Goal: Task Accomplishment & Management: Complete application form

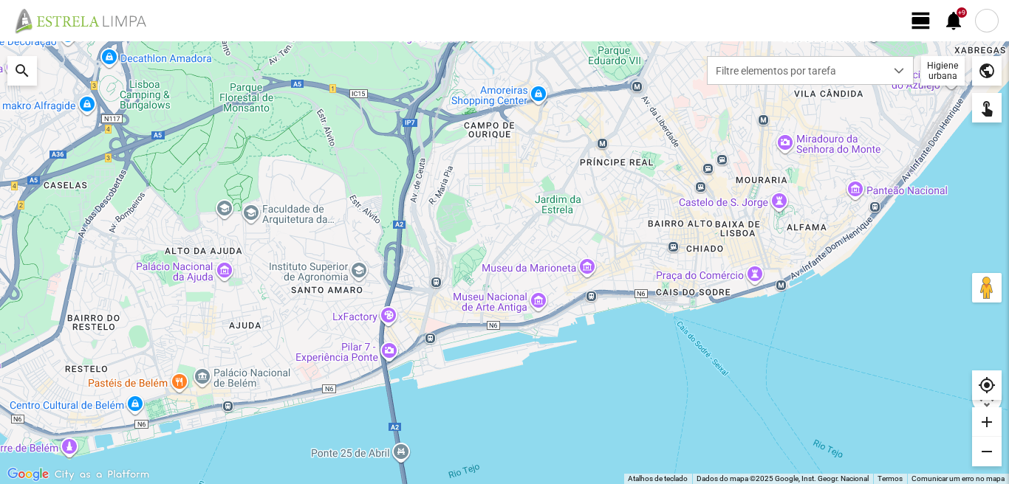
click at [918, 21] on span "view_day" at bounding box center [921, 21] width 22 height 22
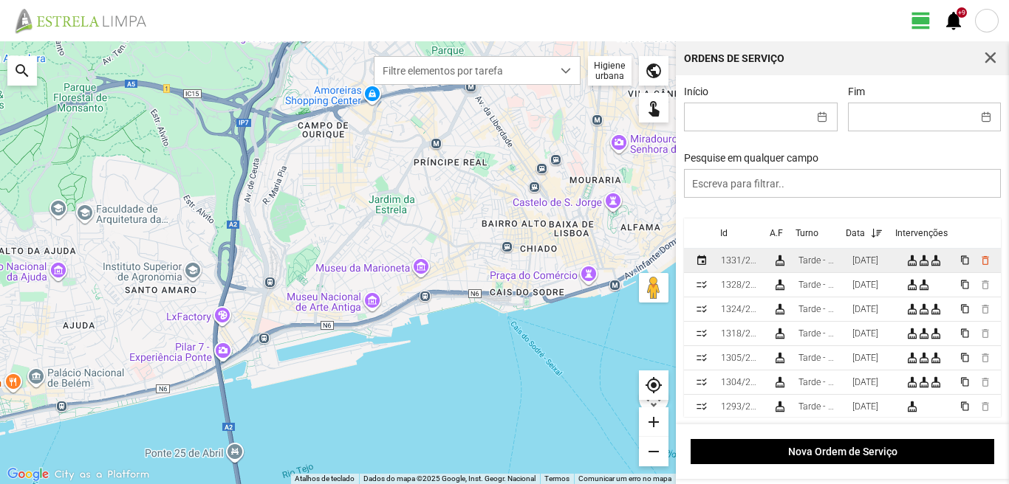
click at [860, 265] on div "16/09/2025" at bounding box center [865, 260] width 26 height 10
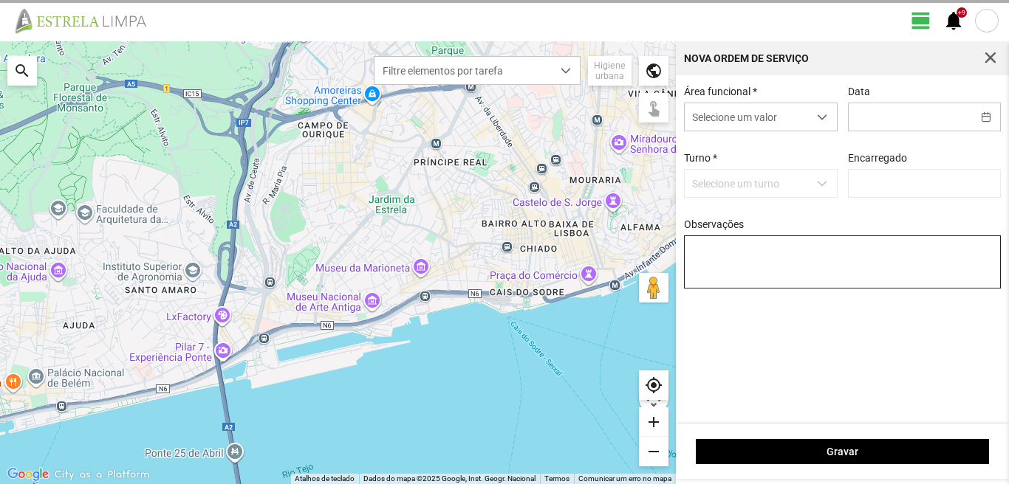
type input "16/09/2025"
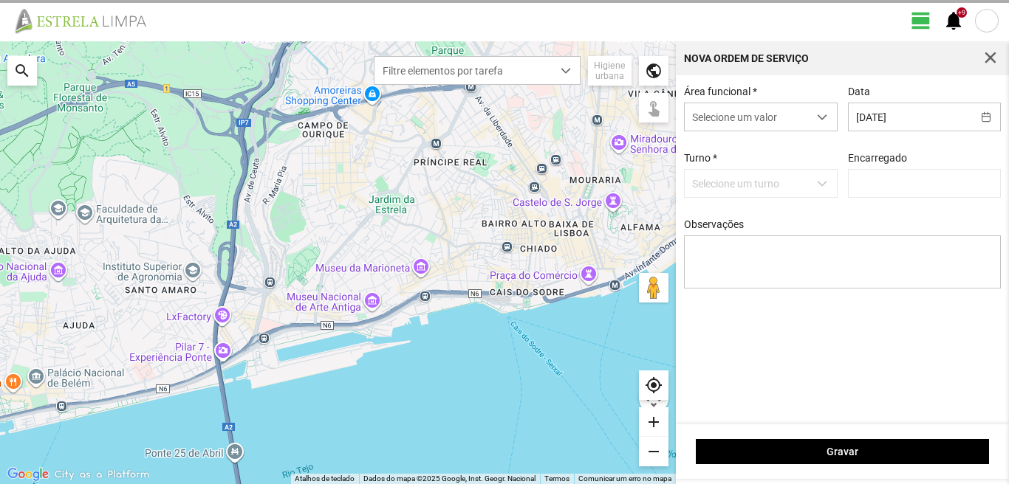
type input "[PERSON_NAME]"
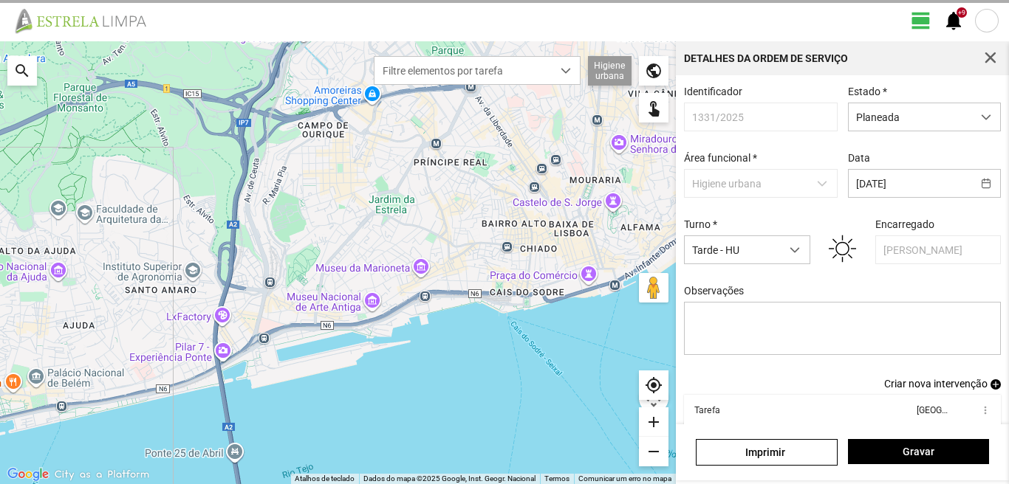
scroll to position [80, 0]
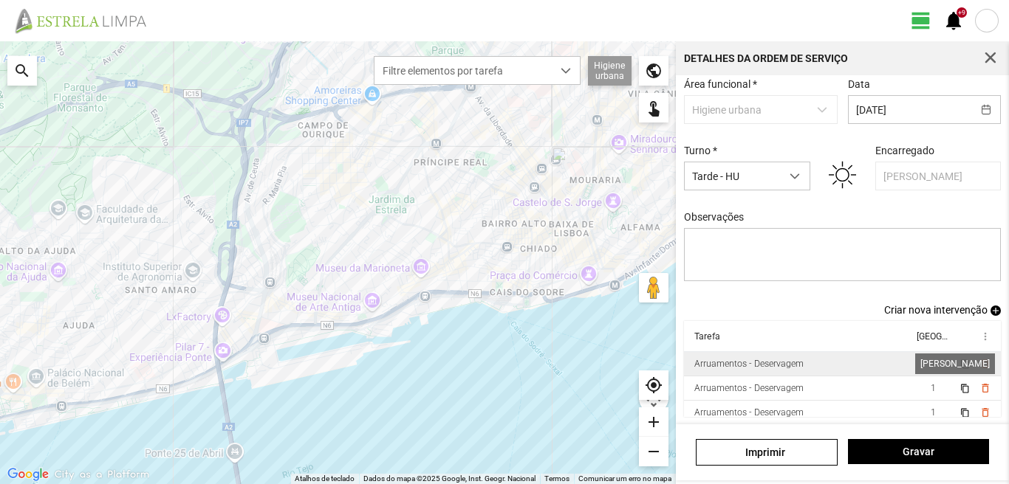
click at [930, 360] on span "1" at bounding box center [932, 364] width 5 height 10
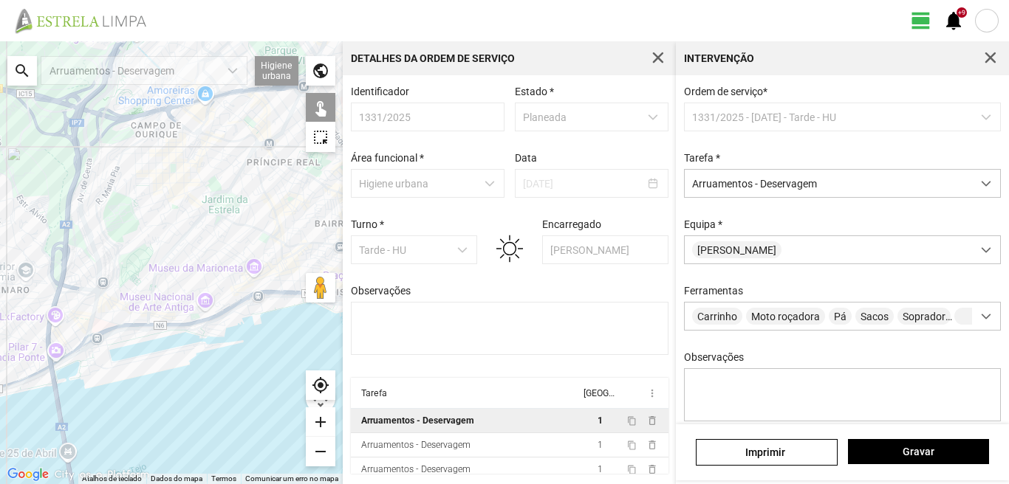
scroll to position [131, 0]
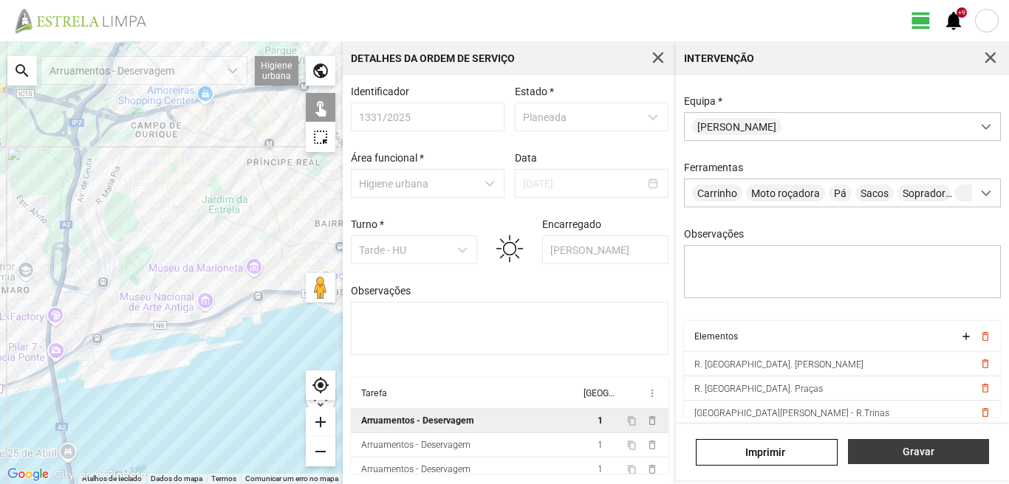
click at [916, 447] on span "Gravar" at bounding box center [918, 452] width 126 height 12
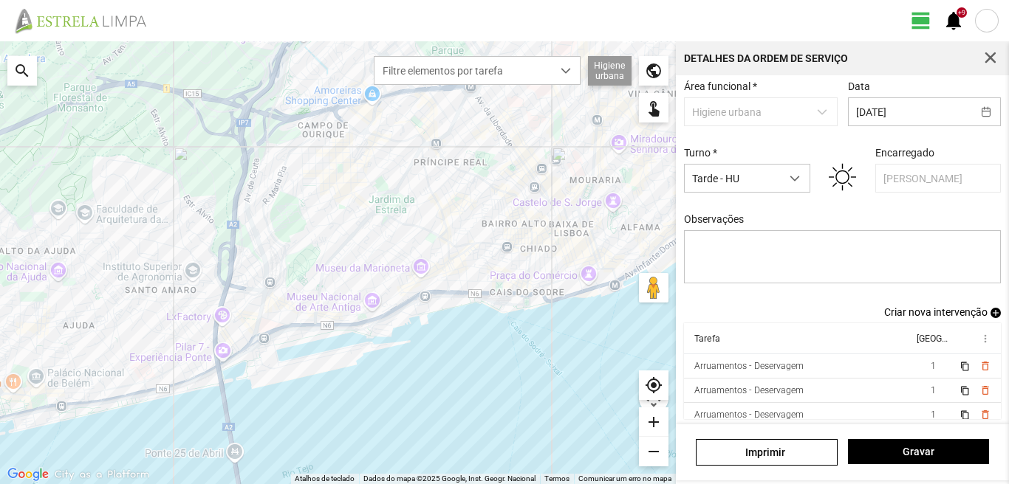
scroll to position [80, 0]
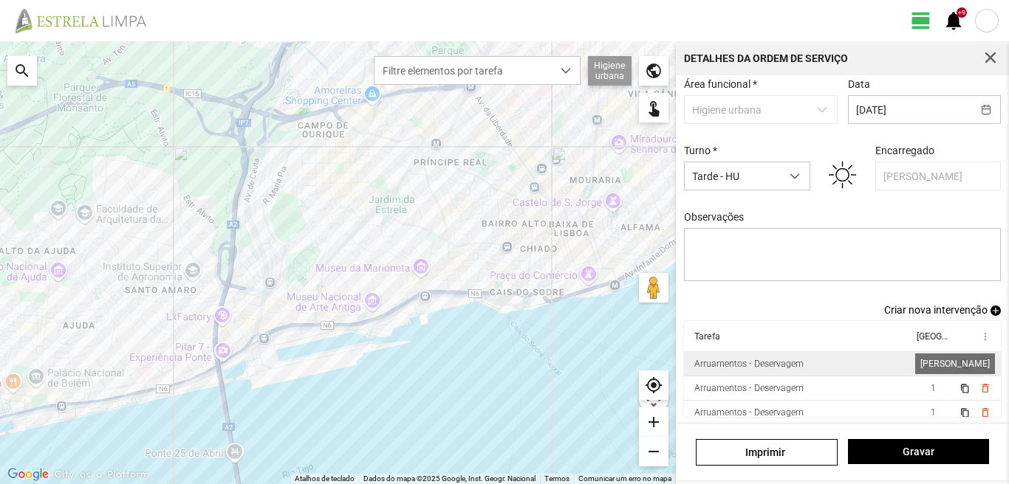
click at [930, 360] on span "1" at bounding box center [932, 364] width 5 height 10
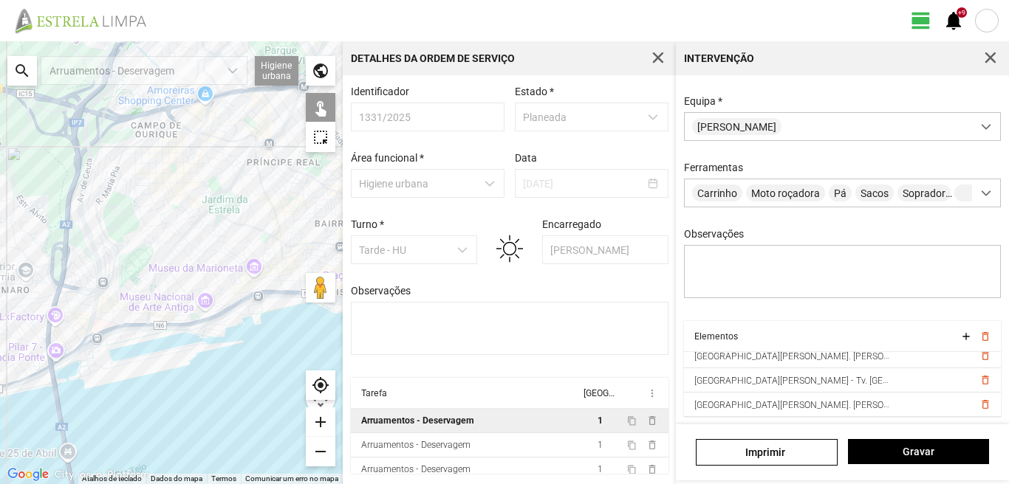
scroll to position [106, 0]
click at [922, 457] on span "Gravar" at bounding box center [918, 452] width 126 height 12
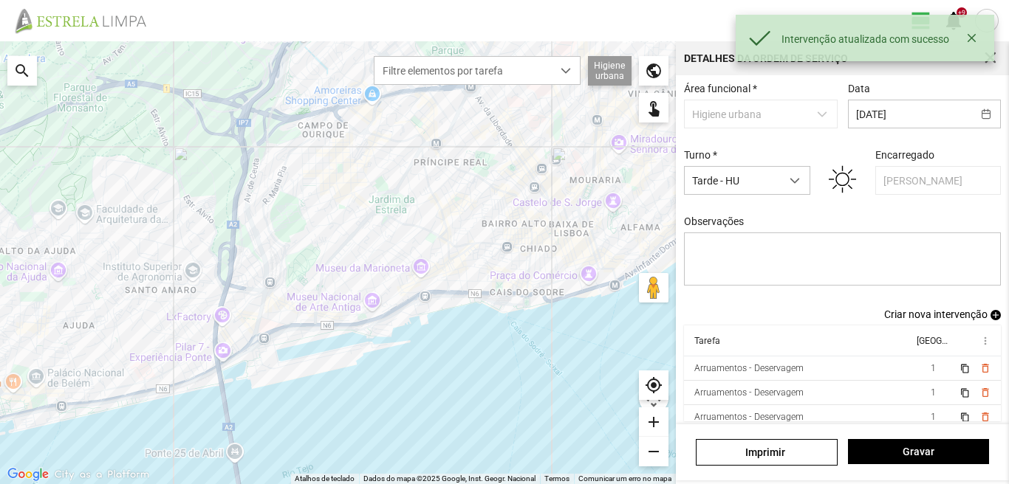
scroll to position [80, 0]
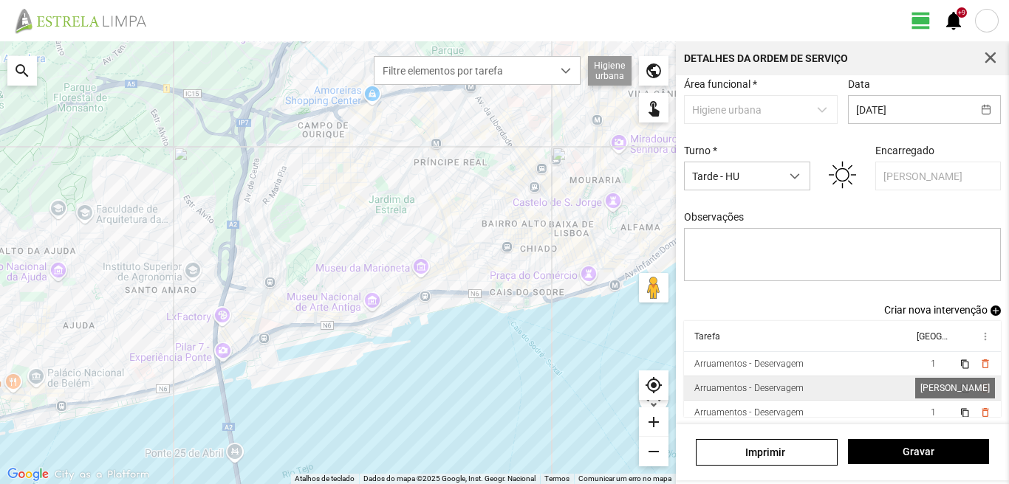
click at [930, 387] on span "1" at bounding box center [932, 388] width 5 height 10
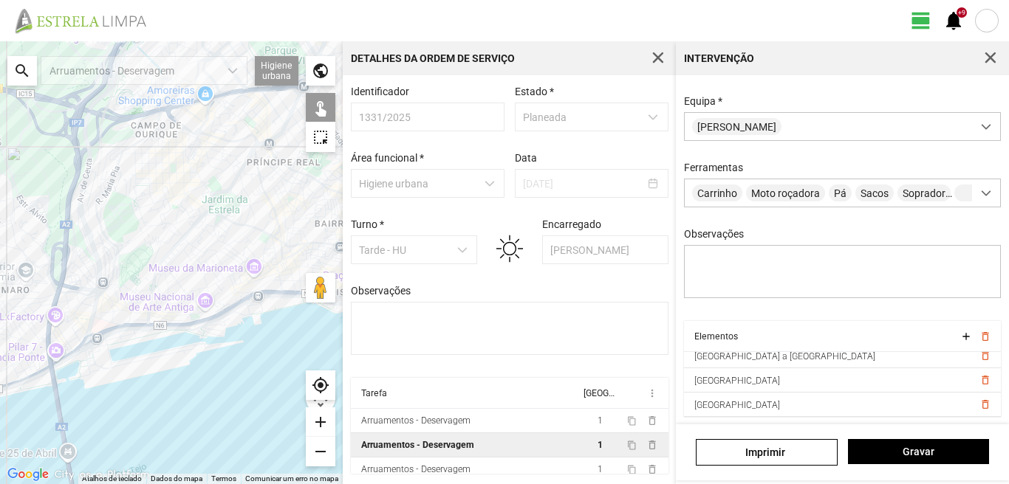
scroll to position [81, 0]
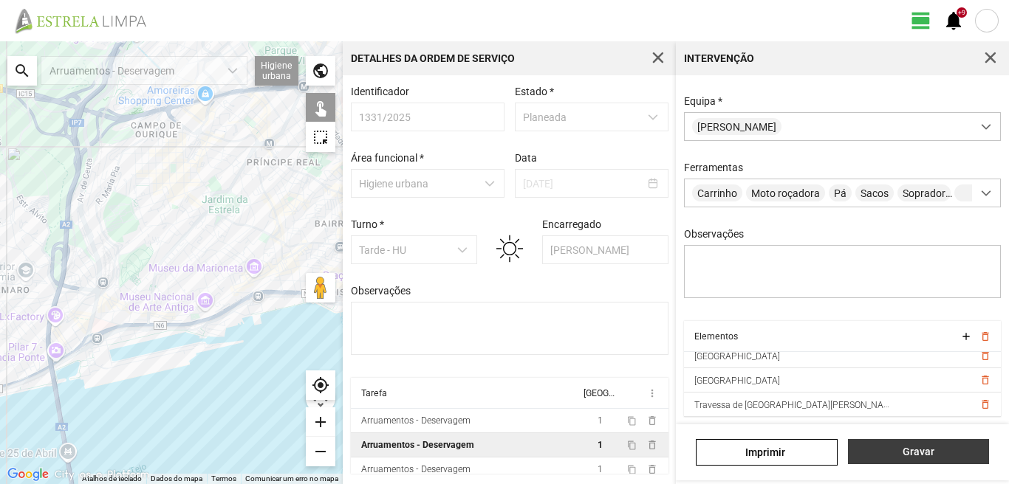
click at [911, 453] on span "Gravar" at bounding box center [918, 452] width 126 height 12
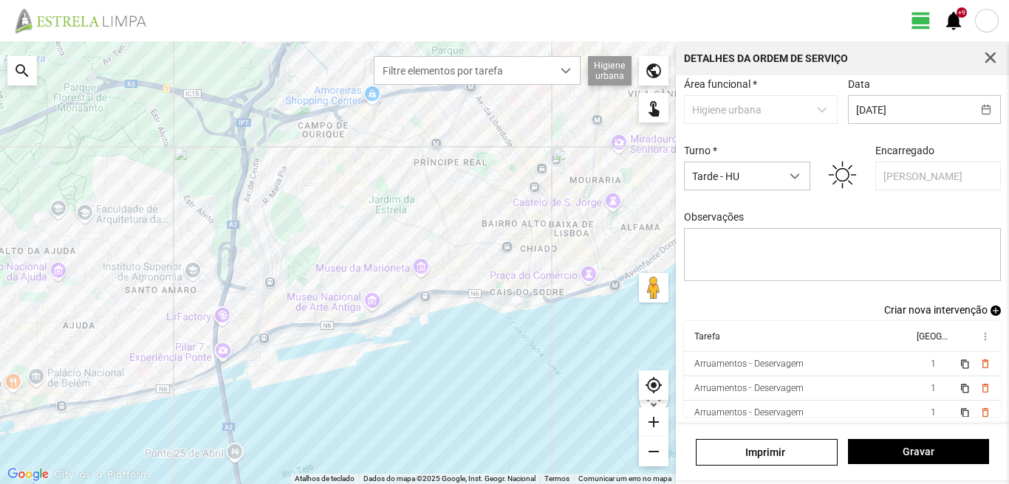
scroll to position [8, 0]
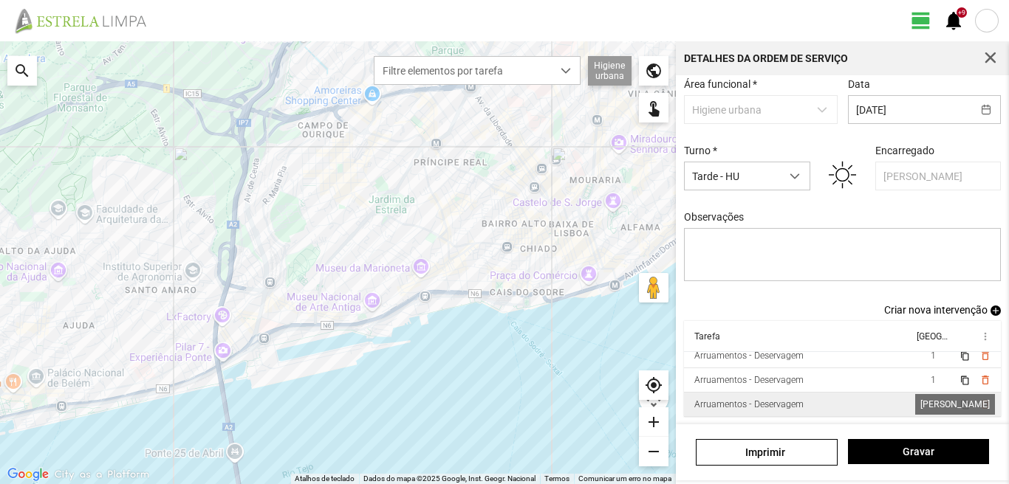
click at [930, 403] on span "1" at bounding box center [932, 404] width 5 height 10
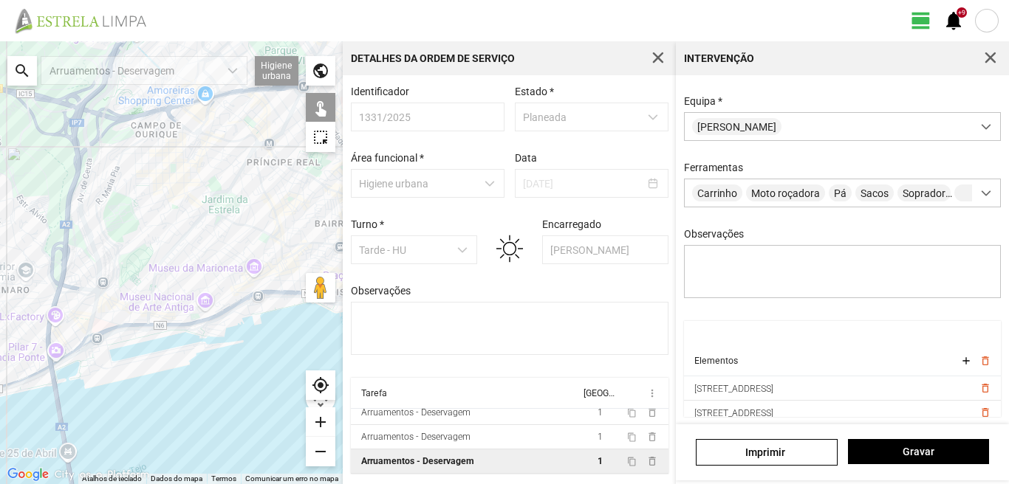
scroll to position [81, 0]
click at [320, 416] on div "add" at bounding box center [321, 423] width 30 height 30
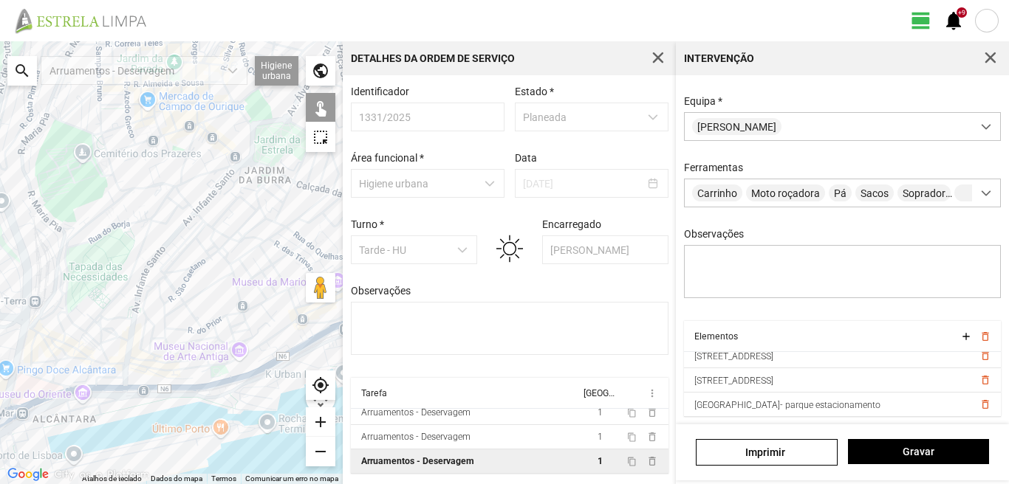
click at [320, 416] on div "add" at bounding box center [321, 423] width 30 height 30
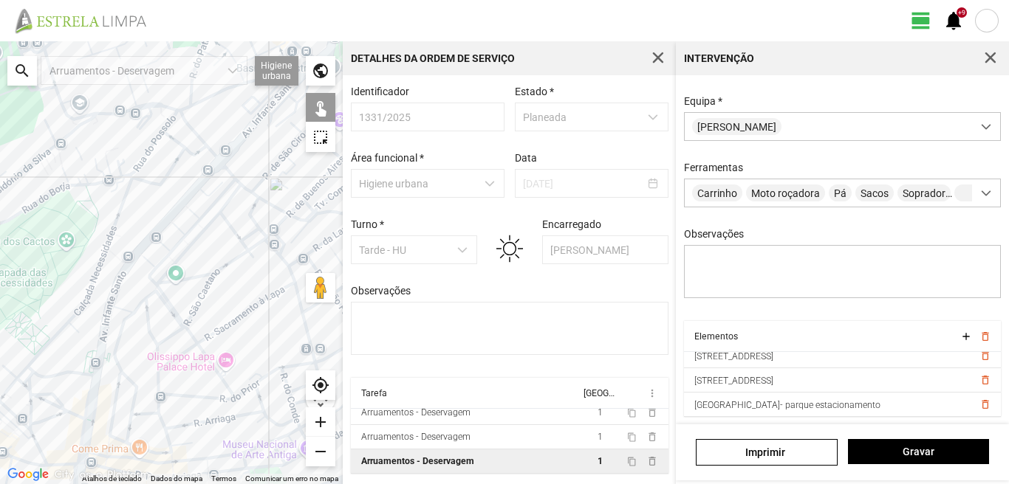
click at [320, 416] on div "add" at bounding box center [321, 423] width 30 height 30
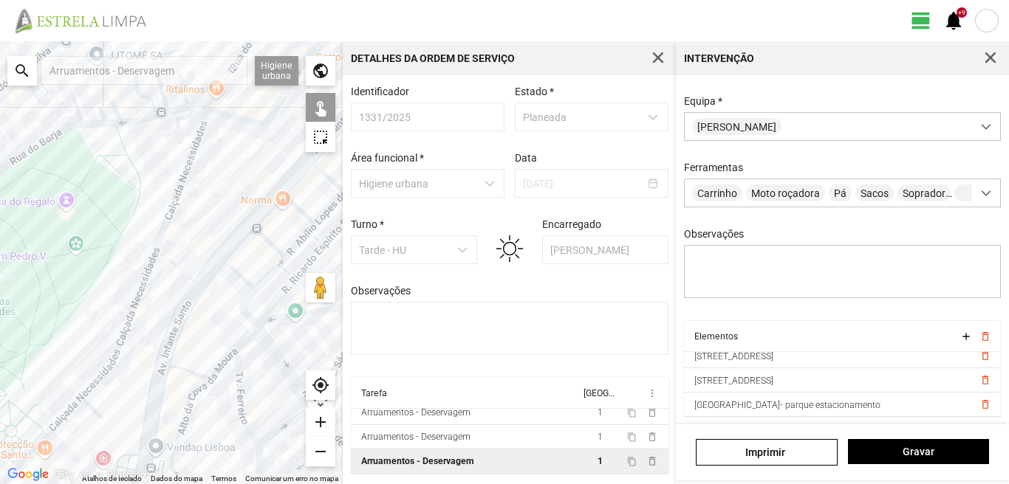
drag, startPoint x: 83, startPoint y: 204, endPoint x: 211, endPoint y: 224, distance: 130.0
click at [211, 224] on div at bounding box center [171, 262] width 343 height 443
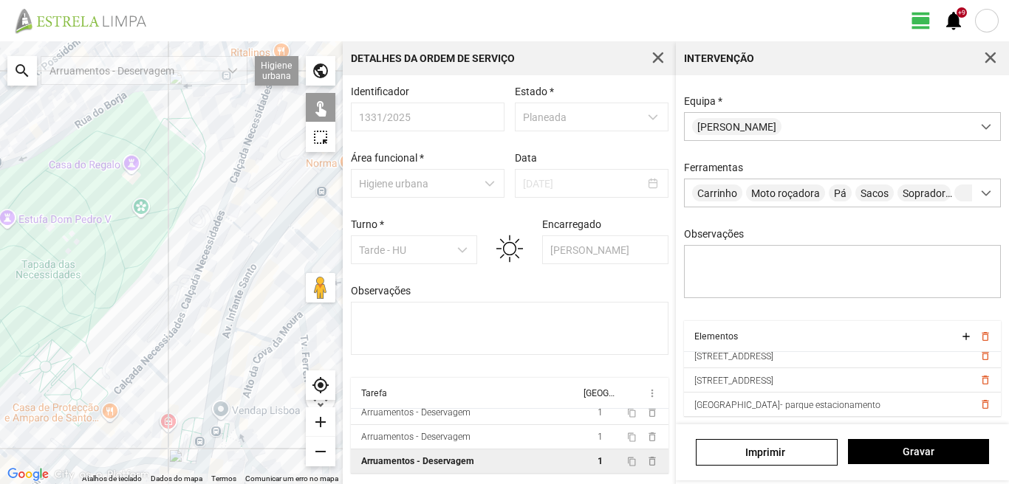
drag, startPoint x: 195, startPoint y: 222, endPoint x: 324, endPoint y: 154, distance: 146.3
click at [324, 154] on div at bounding box center [171, 262] width 343 height 443
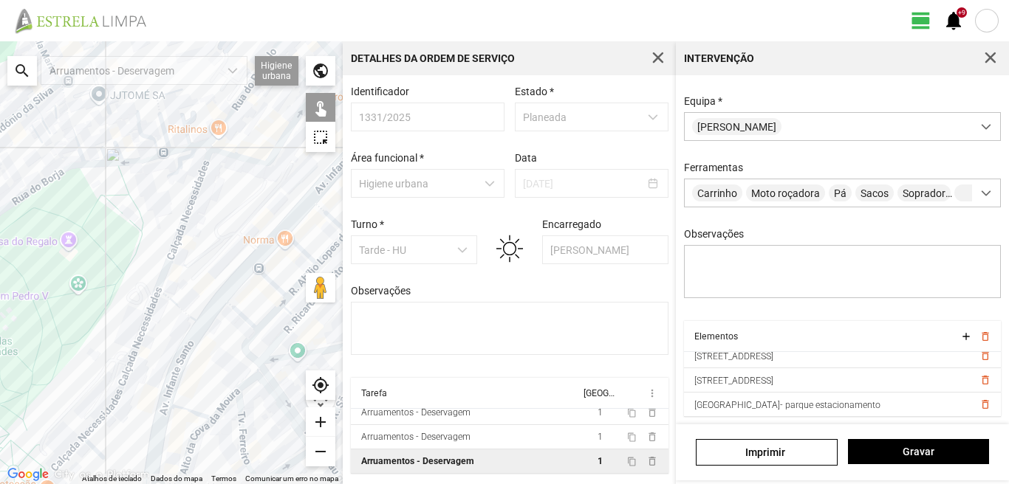
drag, startPoint x: 325, startPoint y: 153, endPoint x: 196, endPoint y: 266, distance: 171.1
click at [197, 267] on div at bounding box center [171, 262] width 343 height 443
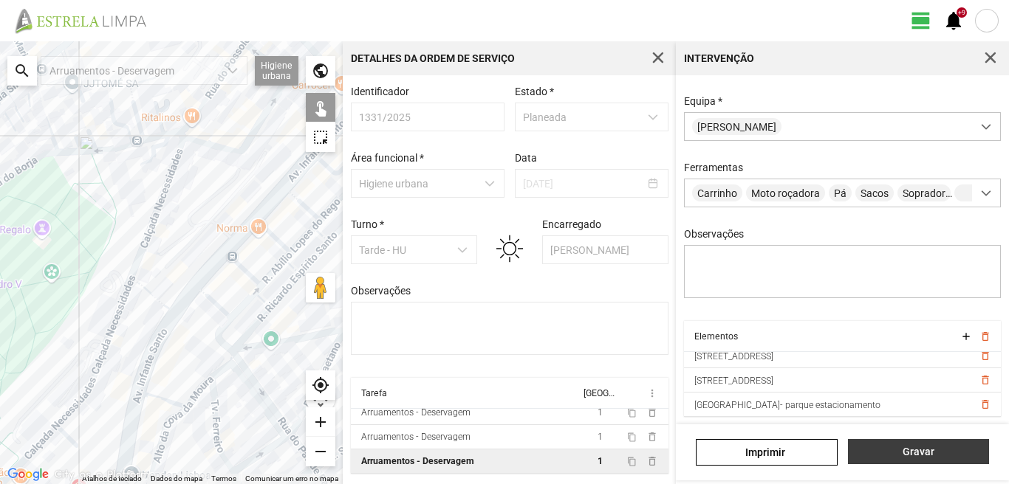
click at [916, 454] on span "Gravar" at bounding box center [918, 452] width 126 height 12
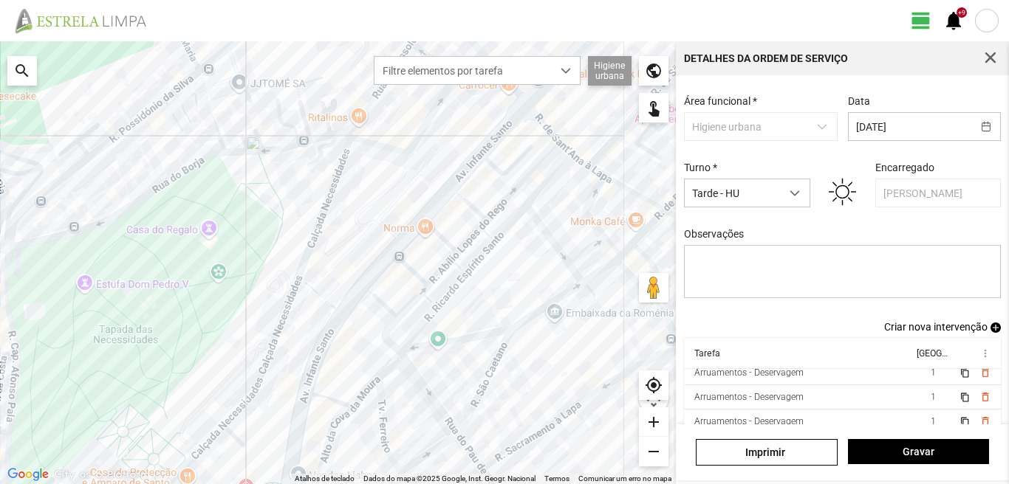
scroll to position [80, 0]
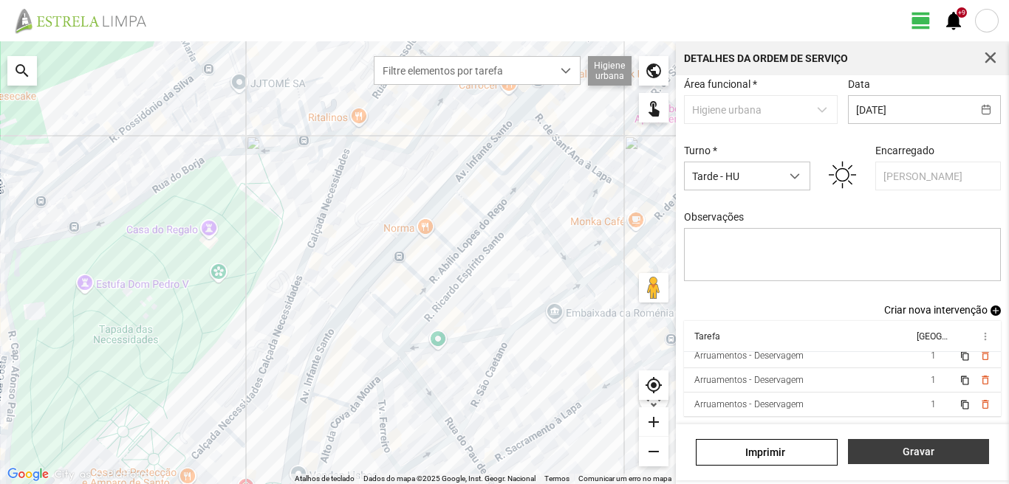
click at [914, 451] on span "Gravar" at bounding box center [918, 452] width 126 height 12
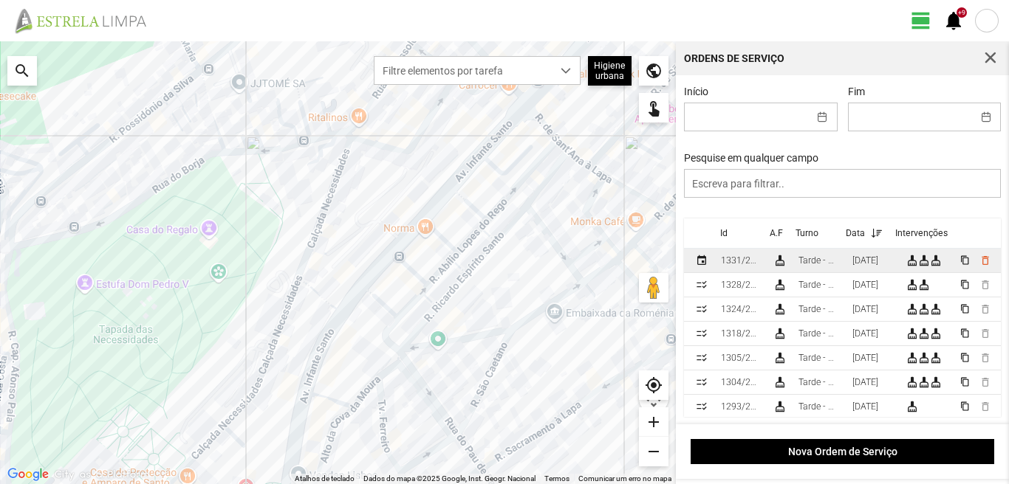
click at [869, 264] on div "16/09/2025" at bounding box center [865, 260] width 26 height 10
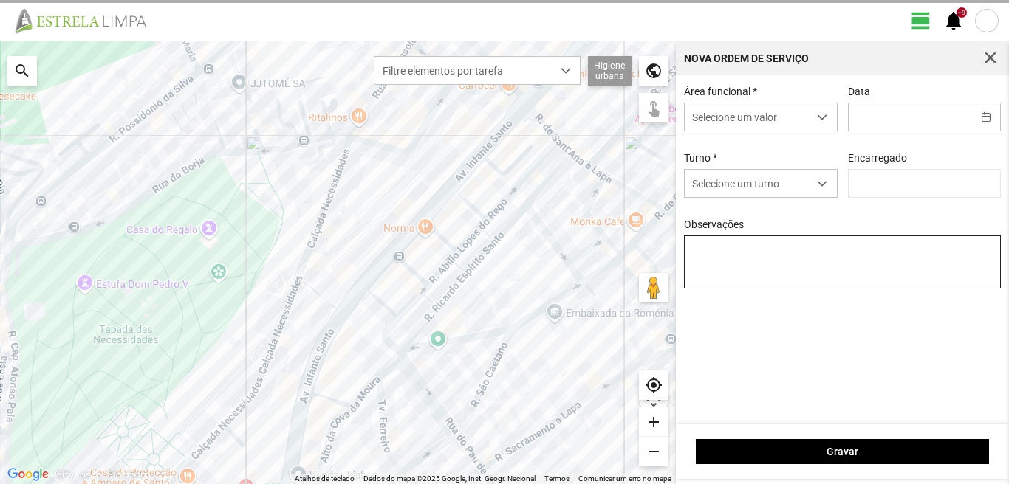
type input "16/09/2025"
type input "[PERSON_NAME]"
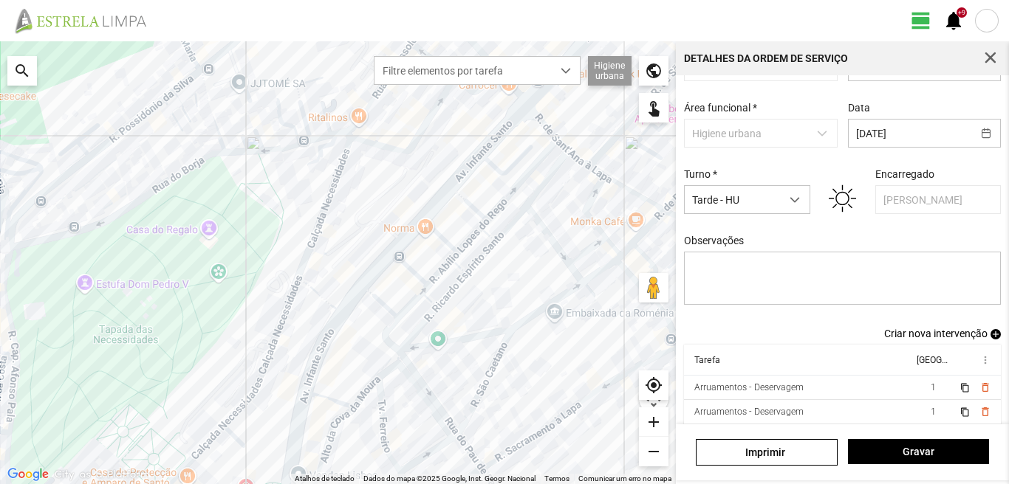
scroll to position [80, 0]
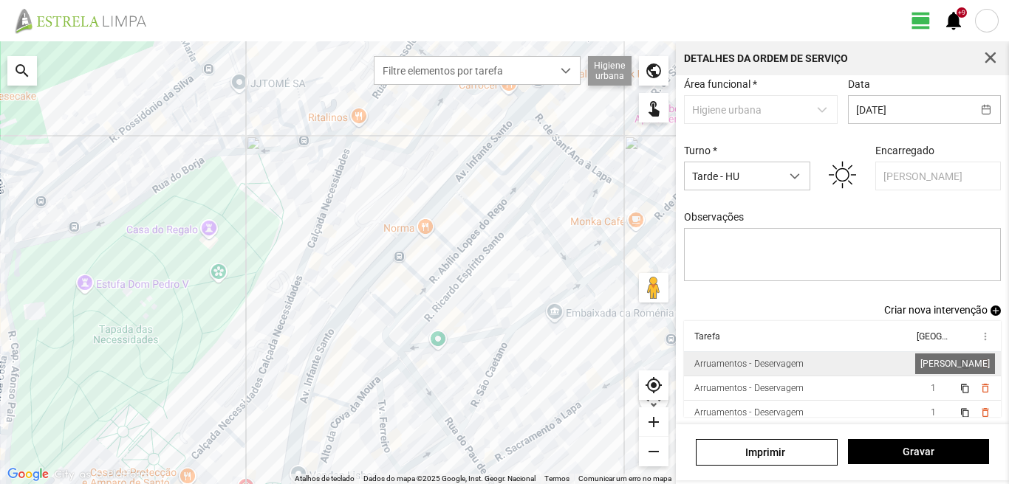
click at [930, 364] on span "1" at bounding box center [932, 364] width 5 height 10
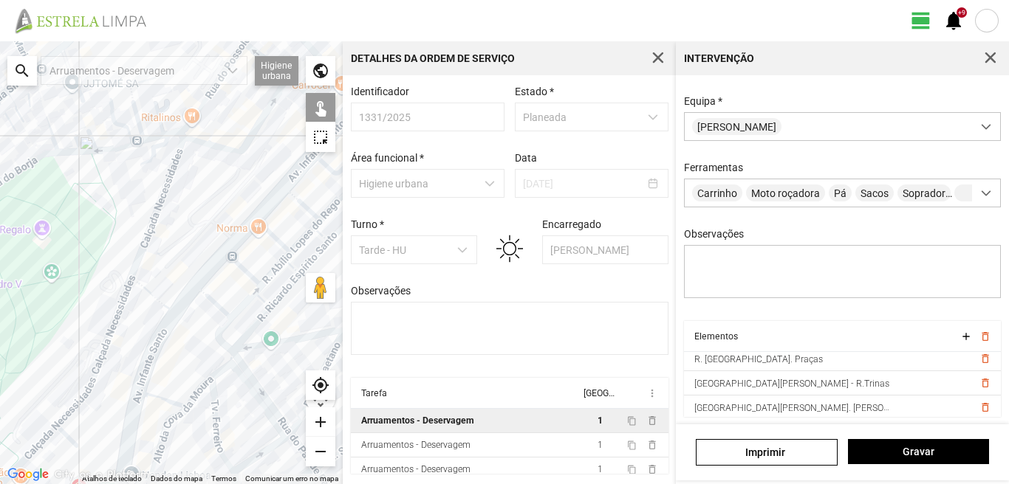
scroll to position [38, 0]
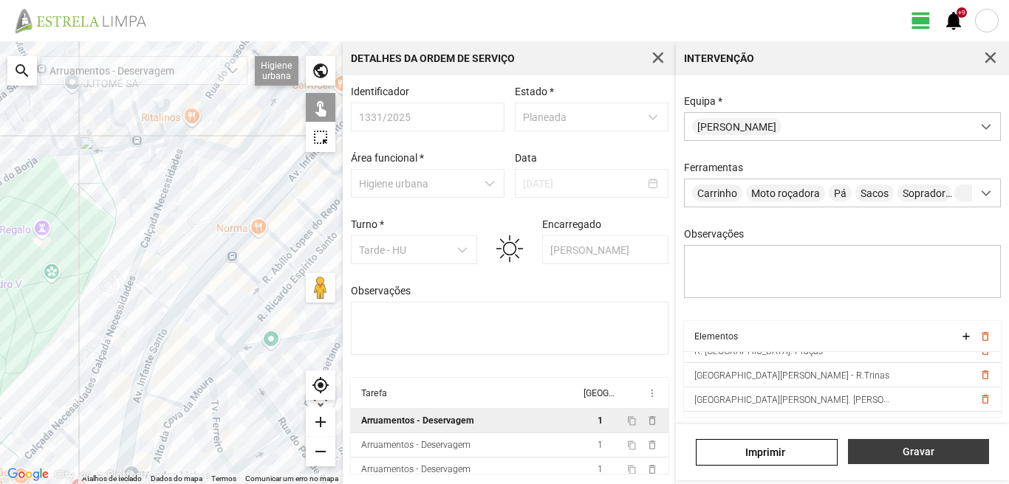
click at [909, 456] on span "Gravar" at bounding box center [918, 452] width 126 height 12
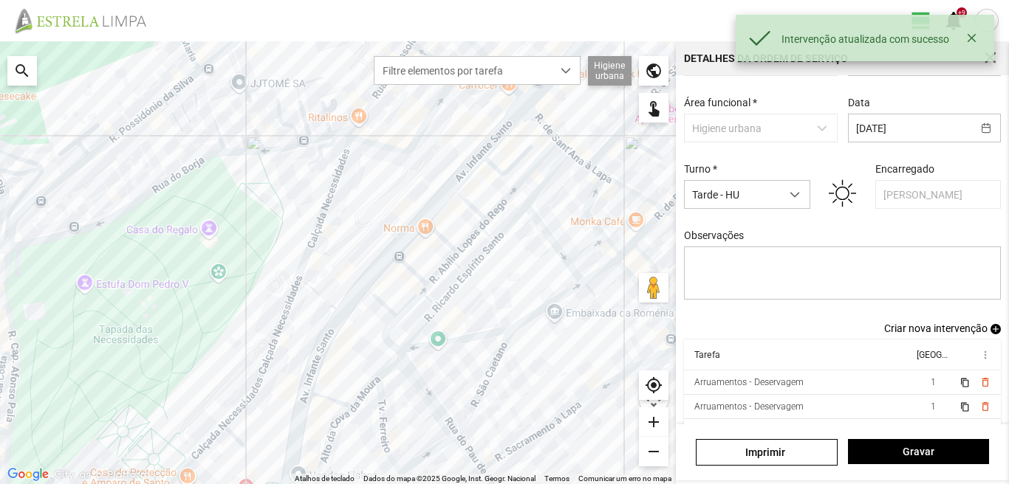
scroll to position [80, 0]
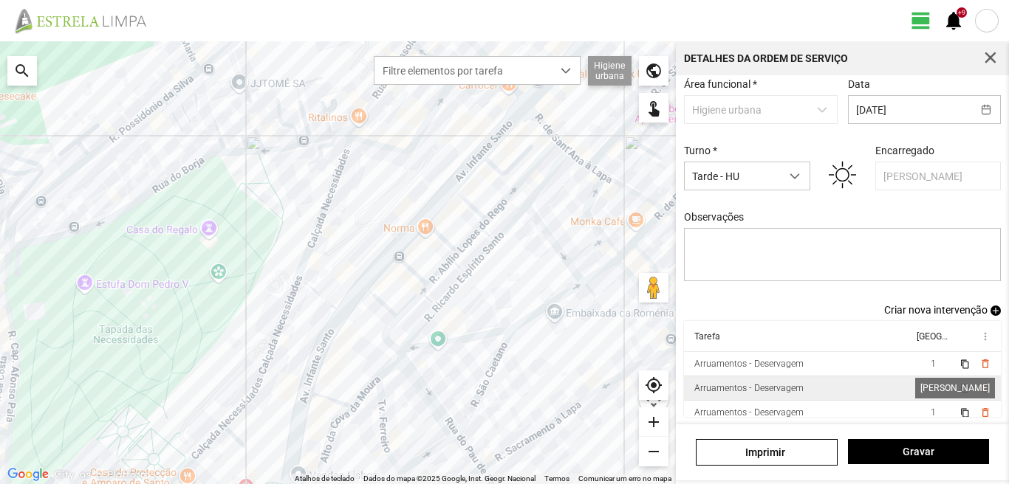
click at [930, 384] on span "1" at bounding box center [932, 388] width 5 height 10
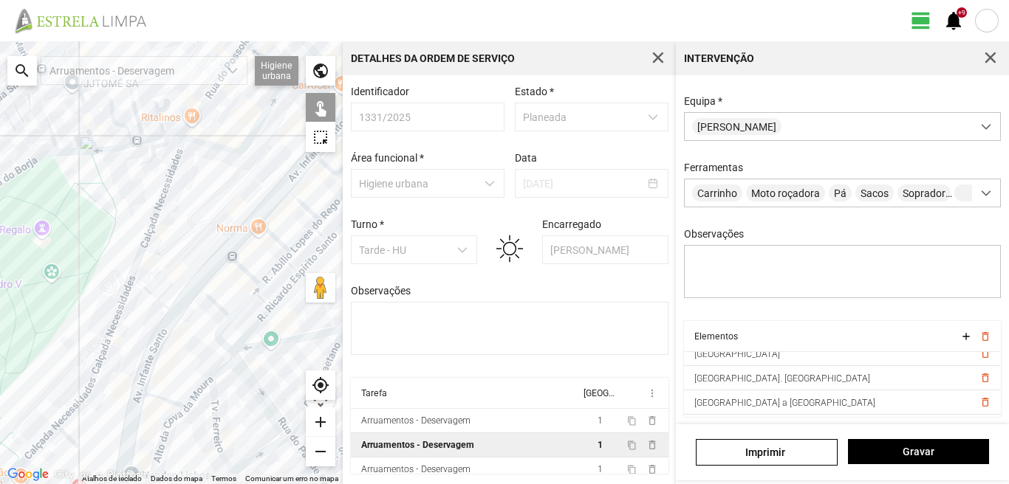
scroll to position [16, 0]
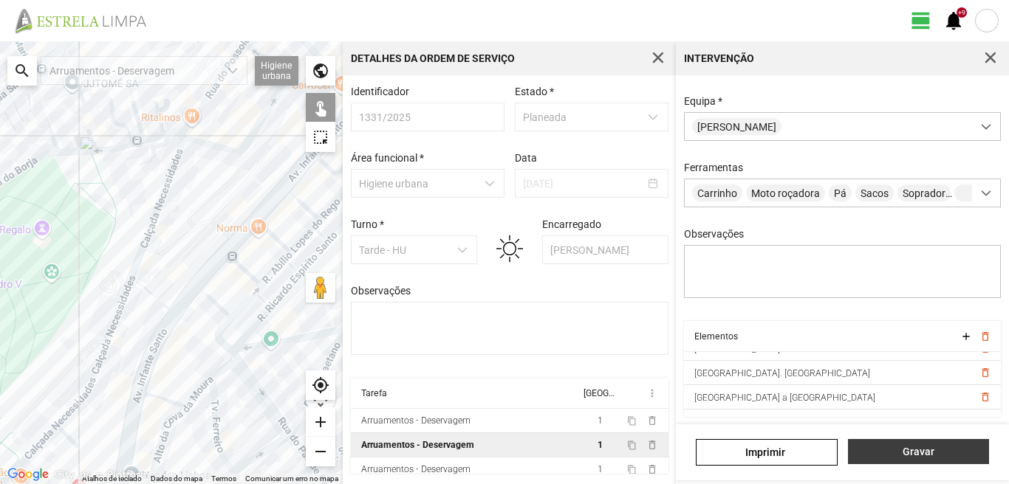
click at [917, 454] on span "Gravar" at bounding box center [918, 452] width 126 height 12
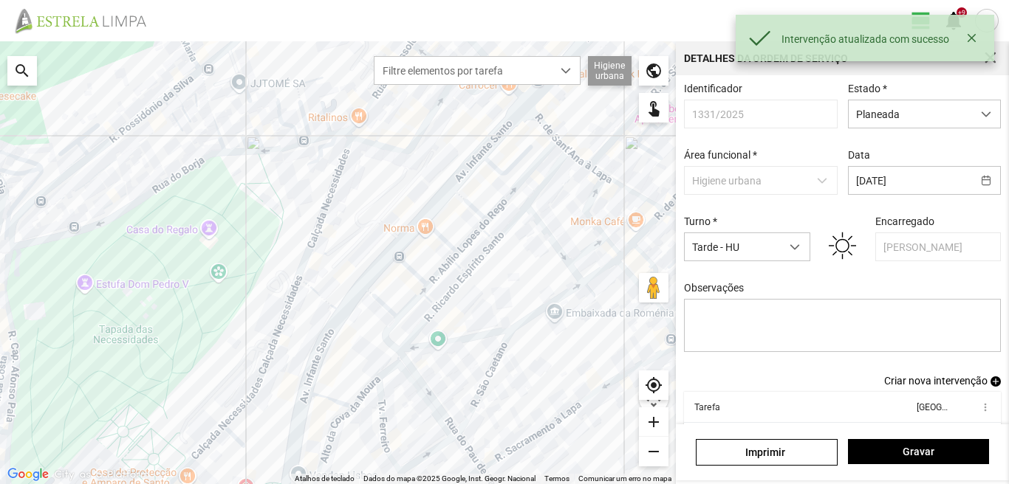
scroll to position [80, 0]
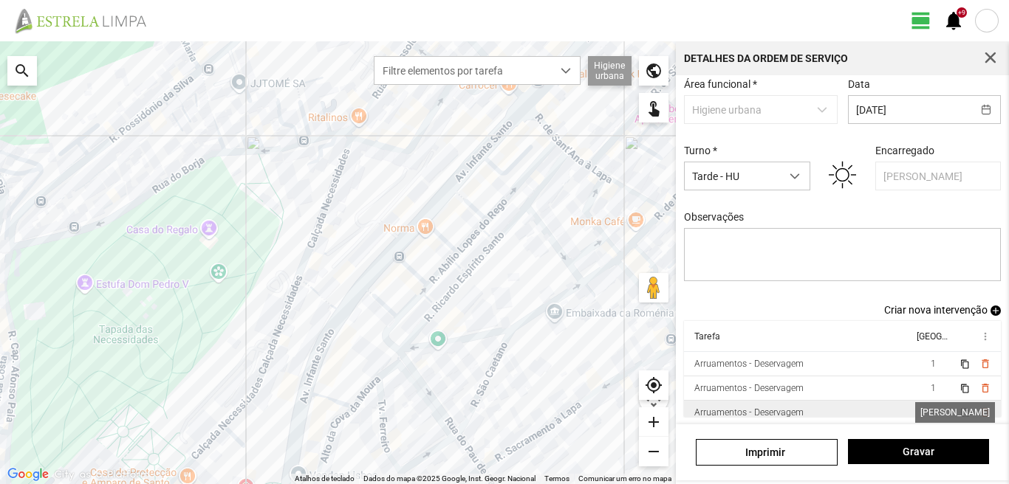
click at [930, 410] on span "1" at bounding box center [932, 413] width 5 height 10
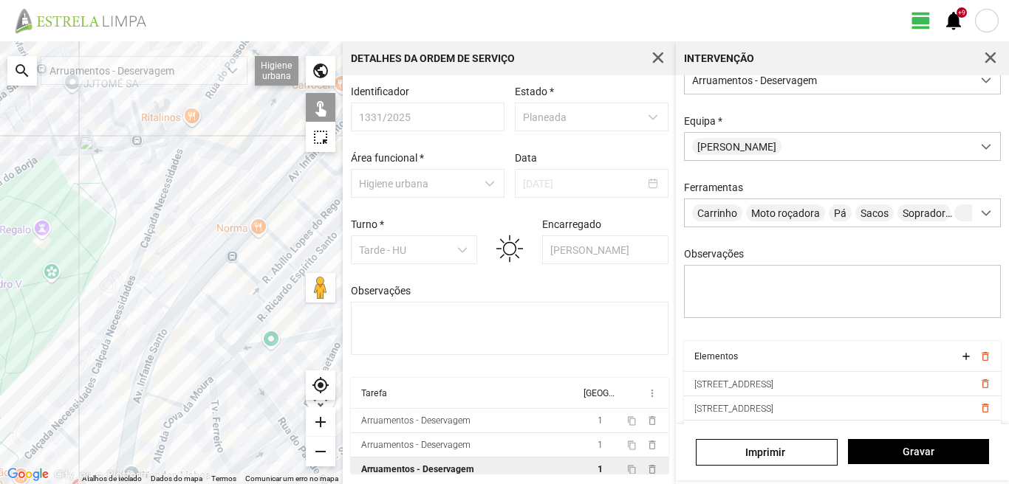
scroll to position [131, 0]
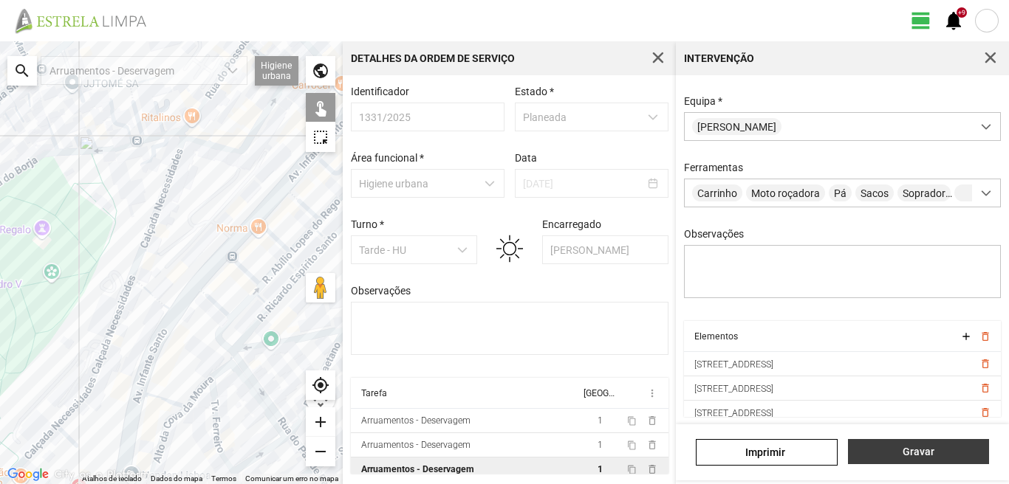
click at [915, 455] on span "Gravar" at bounding box center [918, 452] width 126 height 12
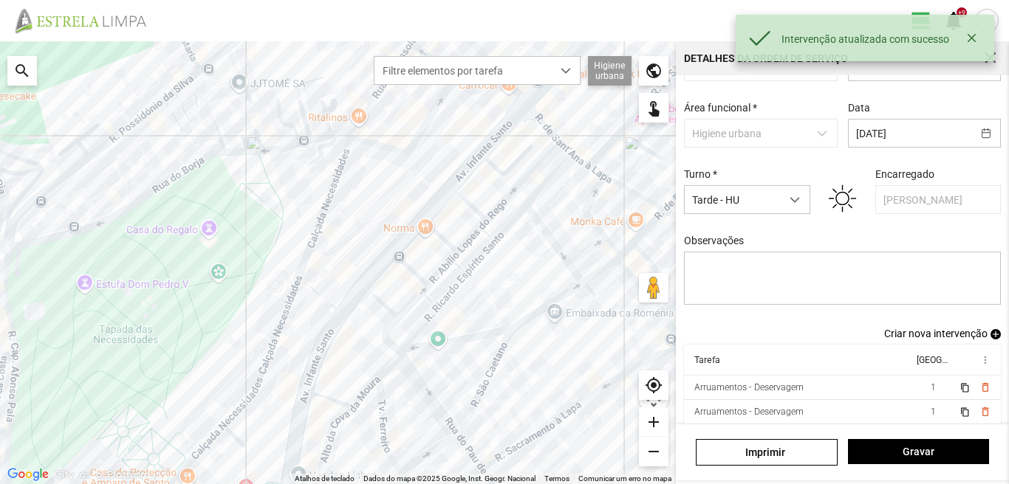
scroll to position [80, 0]
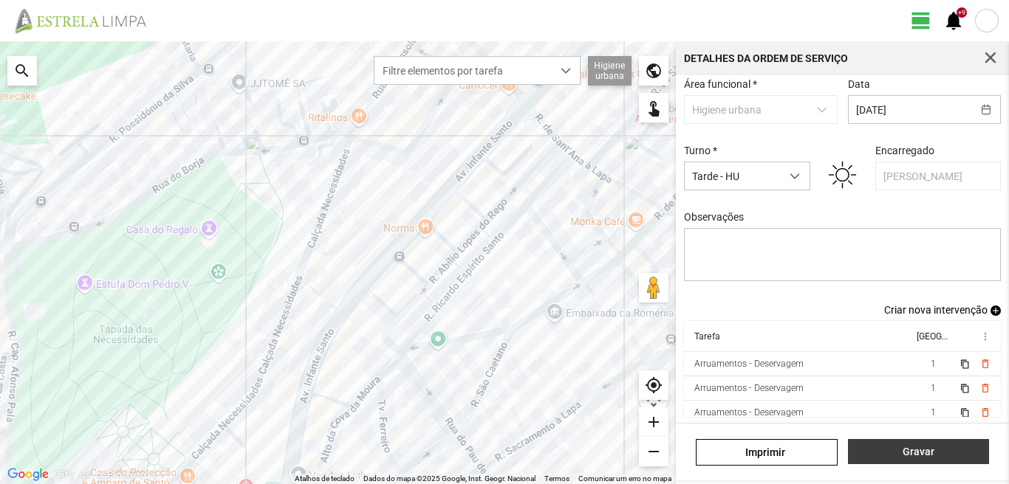
click at [916, 455] on span "Gravar" at bounding box center [918, 452] width 126 height 12
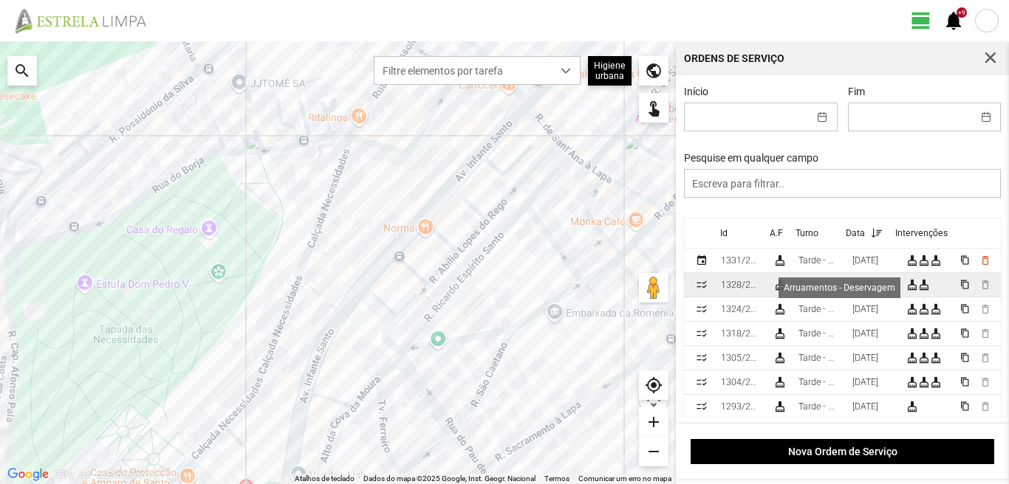
click at [912, 291] on div "cleaning_services" at bounding box center [912, 285] width 12 height 12
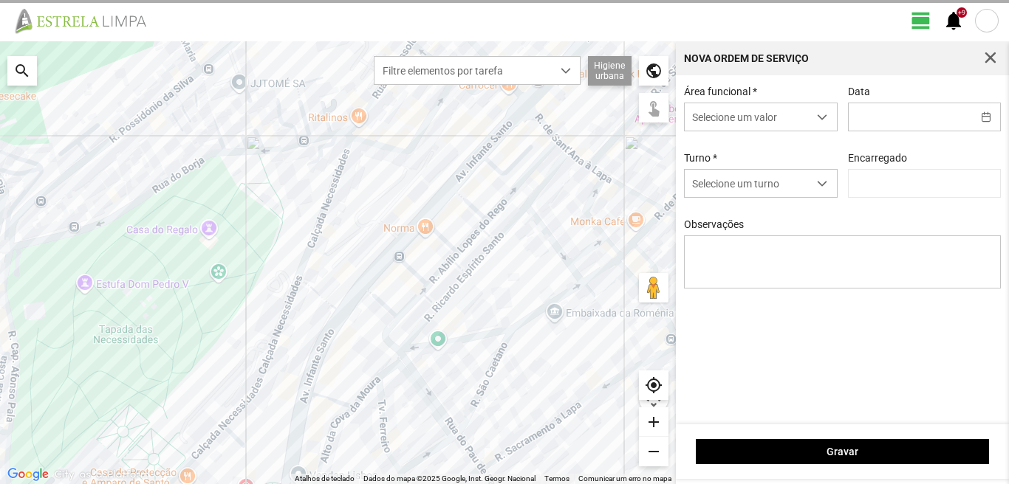
type input "15/09/2025"
type textarea "13-09 e 14-09"
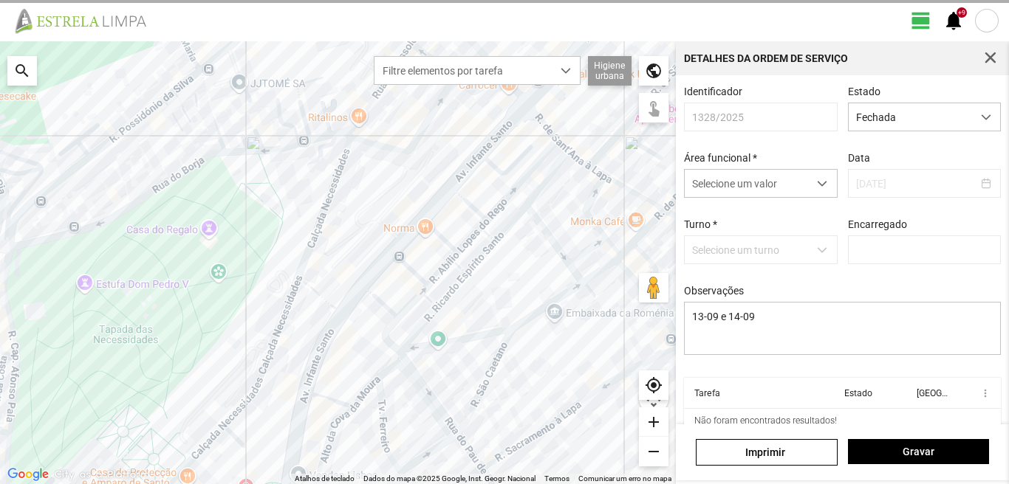
type input "[PERSON_NAME]"
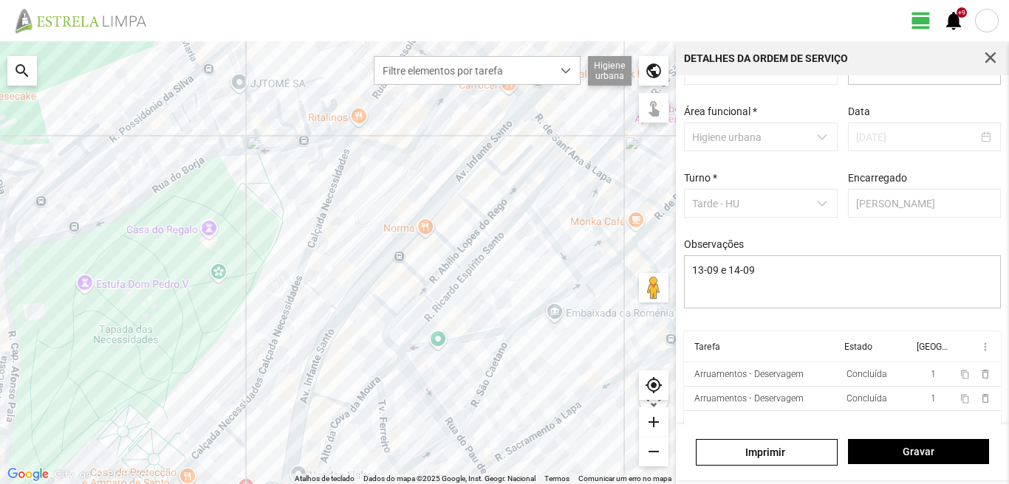
scroll to position [63, 0]
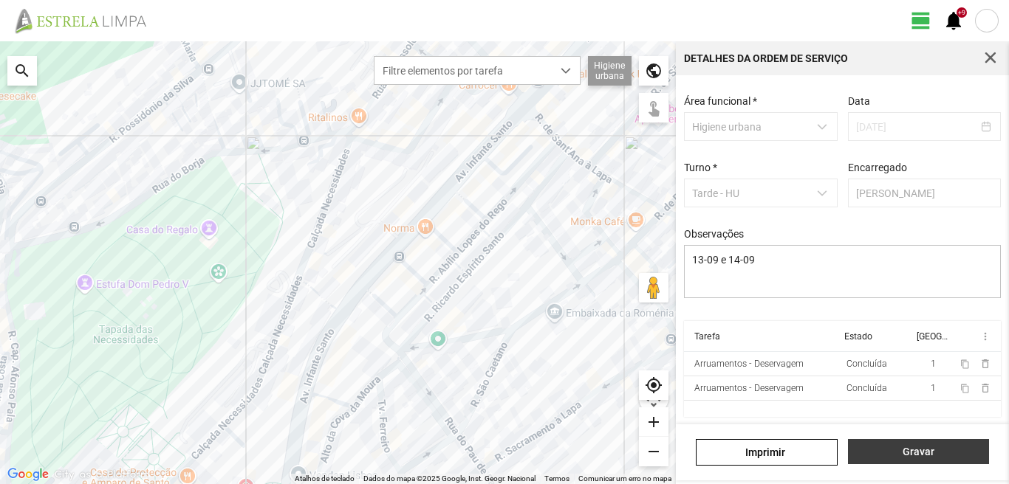
click at [908, 453] on span "Gravar" at bounding box center [918, 452] width 126 height 12
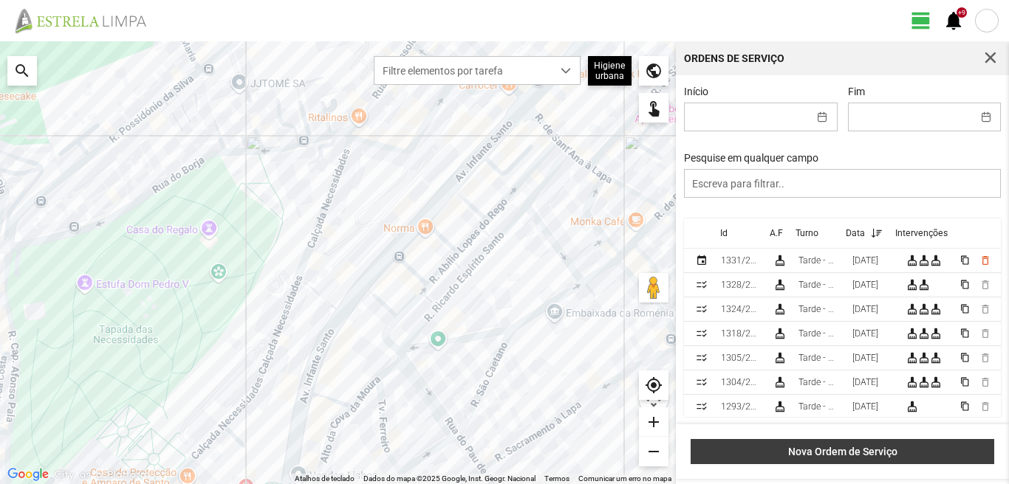
click at [841, 453] on span "Nova Ordem de Serviço" at bounding box center [843, 452] width 288 height 12
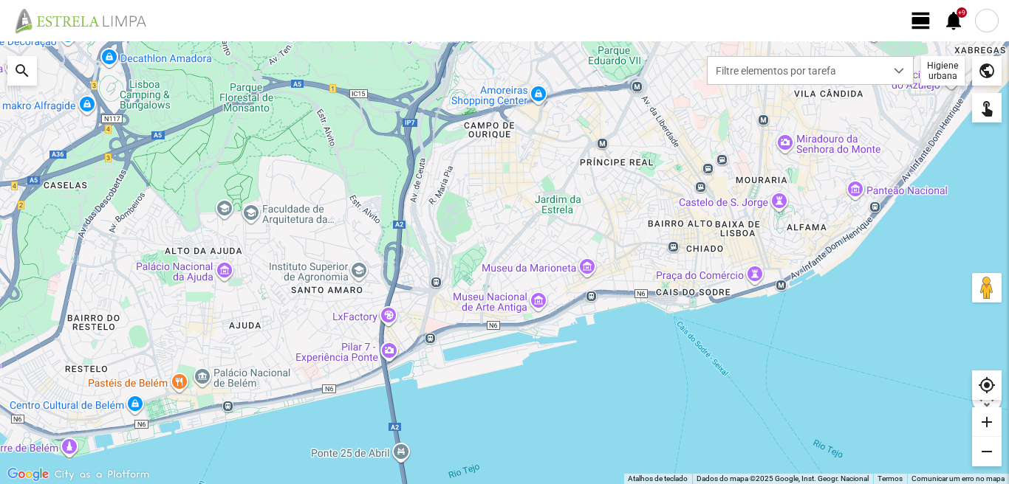
click at [992, 21] on div at bounding box center [987, 21] width 24 height 24
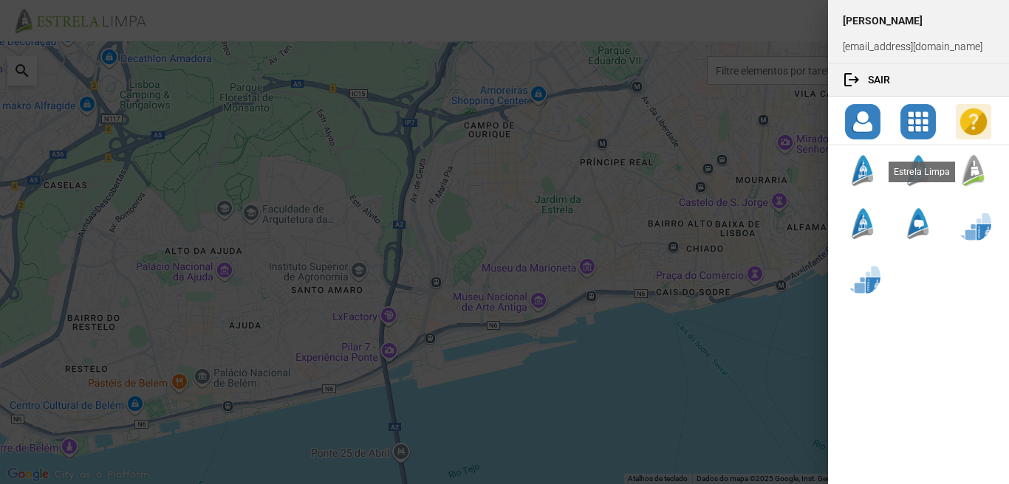
click at [970, 176] on div at bounding box center [972, 170] width 35 height 35
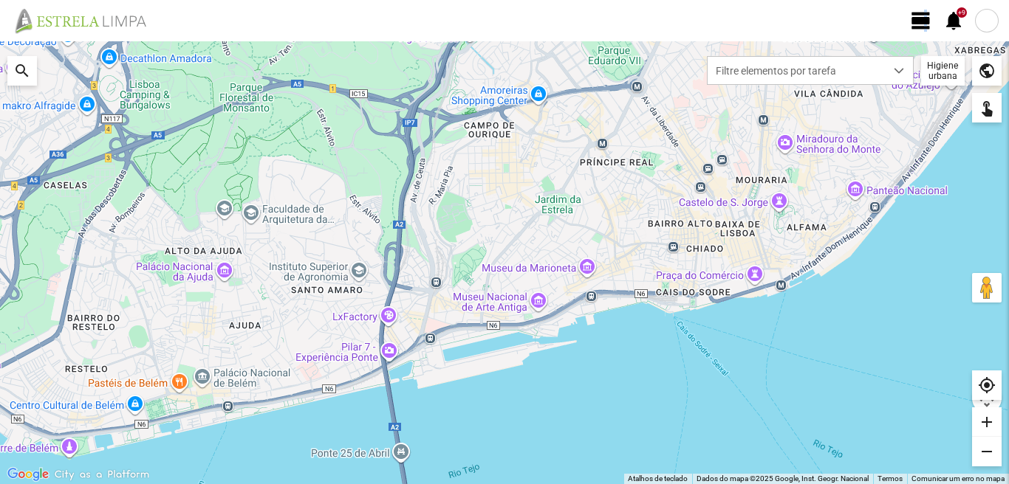
click at [922, 20] on span "view_day" at bounding box center [921, 21] width 22 height 22
